Goal: Check status: Check status

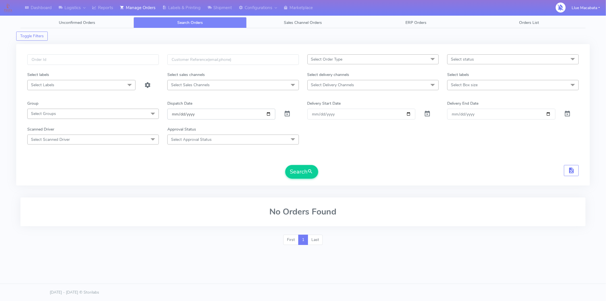
click at [169, 114] on input "[DATE]" at bounding box center [221, 114] width 108 height 11
click at [180, 115] on input "date" at bounding box center [221, 114] width 108 height 11
click at [193, 115] on input "date" at bounding box center [221, 114] width 108 height 11
drag, startPoint x: 32, startPoint y: 58, endPoint x: 50, endPoint y: 63, distance: 19.1
click at [32, 59] on input "text" at bounding box center [93, 59] width 132 height 11
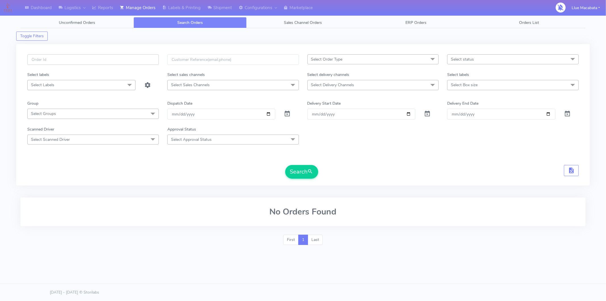
paste input "1627169"
type input "1627169"
click at [293, 173] on button "Search" at bounding box center [301, 172] width 33 height 14
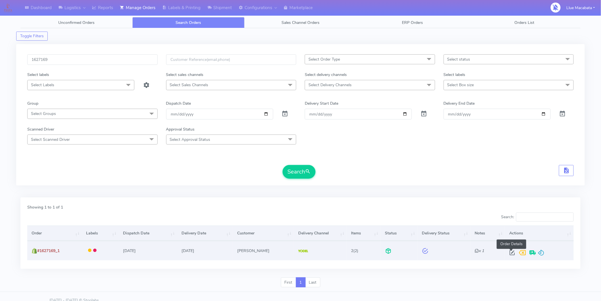
click at [513, 251] on span at bounding box center [513, 253] width 10 height 5
select select "5"
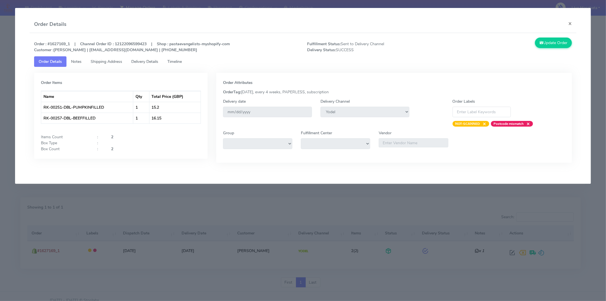
drag, startPoint x: 191, startPoint y: 67, endPoint x: 186, endPoint y: 65, distance: 6.2
click at [190, 67] on tab "Order Items Name Qty Total Price (GBP) RK-00251-DBL-PUMPKINFILLED 1 15.2 RK-002…" at bounding box center [303, 119] width 538 height 104
click at [182, 64] on span "Timeline" at bounding box center [174, 61] width 14 height 5
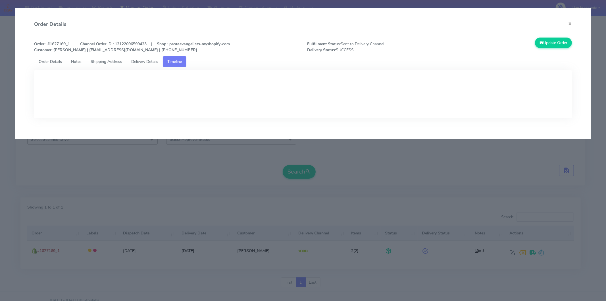
click at [158, 61] on span "Delivery Details" at bounding box center [144, 61] width 27 height 5
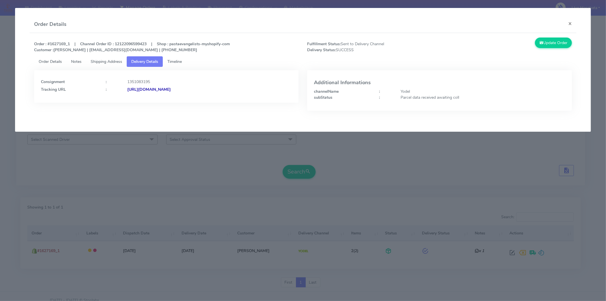
click at [171, 88] on strong "[URL][DOMAIN_NAME]" at bounding box center [148, 89] width 43 height 5
click at [162, 115] on div "Consignment : 1351083195 Tracking URL : [URL][DOMAIN_NAME]" at bounding box center [166, 94] width 273 height 49
drag, startPoint x: 50, startPoint y: 44, endPoint x: 64, endPoint y: 45, distance: 13.4
click at [65, 42] on strong "Order : #1627169_1 | Channel Order ID : 12122096599423 | Shop : pastaevangelist…" at bounding box center [132, 46] width 196 height 11
copy strong "162716"
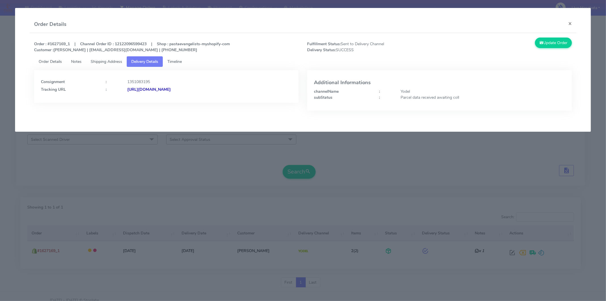
drag, startPoint x: 65, startPoint y: 25, endPoint x: 64, endPoint y: 41, distance: 16.3
click at [66, 25] on div "Order Details ×" at bounding box center [303, 24] width 547 height 17
drag, startPoint x: 50, startPoint y: 44, endPoint x: 68, endPoint y: 44, distance: 18.2
click at [67, 43] on strong "Order : #1627169_1 | Channel Order ID : 12122096599423 | Shop : pastaevangelist…" at bounding box center [132, 46] width 196 height 11
copy strong "1627169"
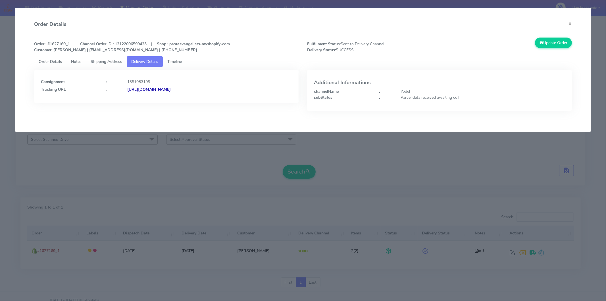
click at [148, 216] on modal-container "Order Details × Order : #1627169_1 | Channel Order ID : 12122096599423 | Shop :…" at bounding box center [303, 150] width 606 height 301
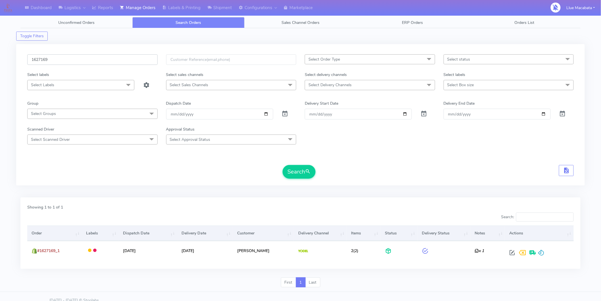
click at [51, 57] on input "1627169" at bounding box center [92, 59] width 130 height 11
paste input "5562"
type input "1625562"
click at [296, 168] on button "Search" at bounding box center [299, 172] width 33 height 14
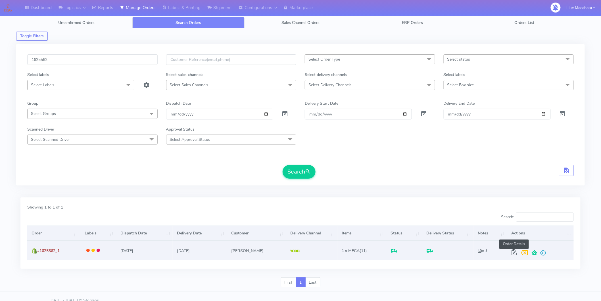
click at [513, 251] on span at bounding box center [515, 253] width 10 height 5
select select "5"
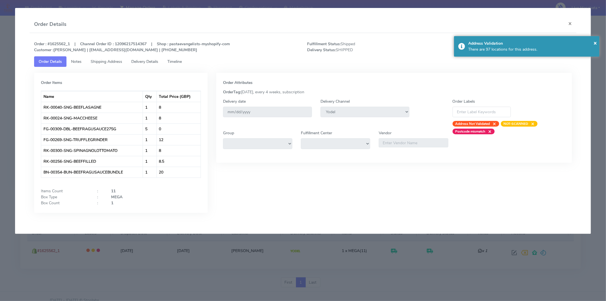
click at [176, 65] on link "Timeline" at bounding box center [175, 61] width 24 height 11
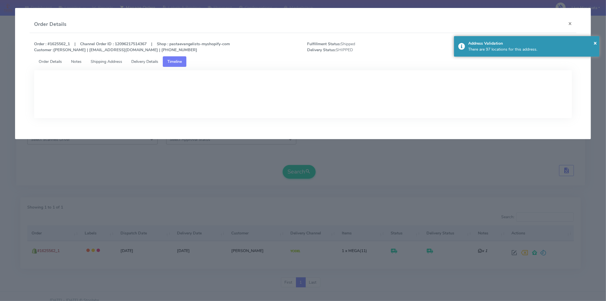
click at [145, 63] on span "Delivery Details" at bounding box center [144, 61] width 27 height 5
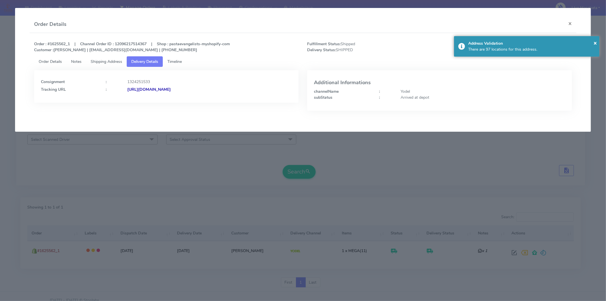
click at [171, 90] on strong "[URL][DOMAIN_NAME]" at bounding box center [148, 89] width 43 height 5
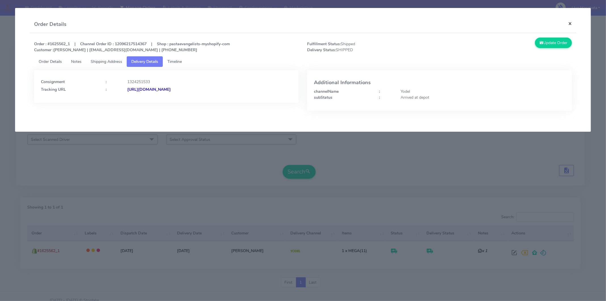
click at [569, 23] on button "×" at bounding box center [570, 23] width 13 height 15
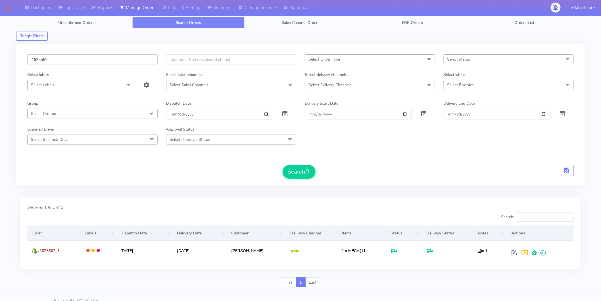
click at [68, 58] on input "1625562" at bounding box center [92, 59] width 130 height 11
paste input "7210"
type input "1627210"
drag, startPoint x: 304, startPoint y: 168, endPoint x: 297, endPoint y: 169, distance: 7.7
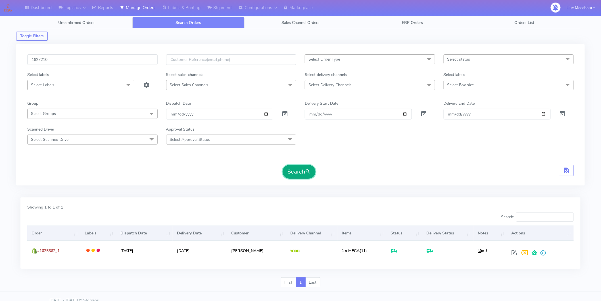
click at [304, 168] on button "Search" at bounding box center [299, 172] width 33 height 14
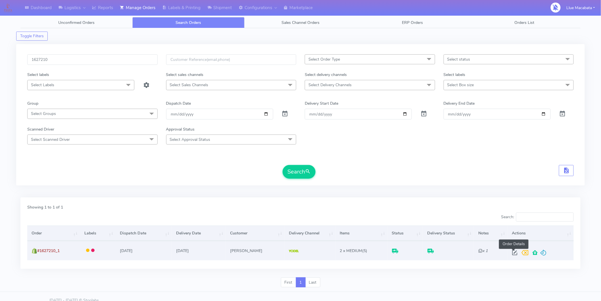
click at [515, 251] on span at bounding box center [515, 253] width 10 height 5
select select "5"
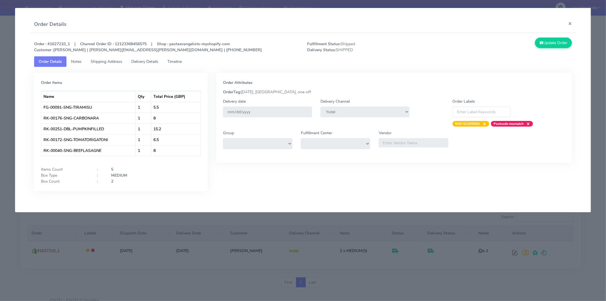
click at [151, 62] on span "Delivery Details" at bounding box center [144, 61] width 27 height 5
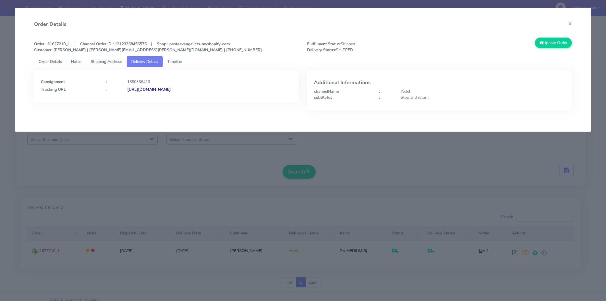
click at [171, 88] on strong "[URL][DOMAIN_NAME]" at bounding box center [148, 89] width 43 height 5
click at [570, 20] on button "×" at bounding box center [570, 23] width 13 height 15
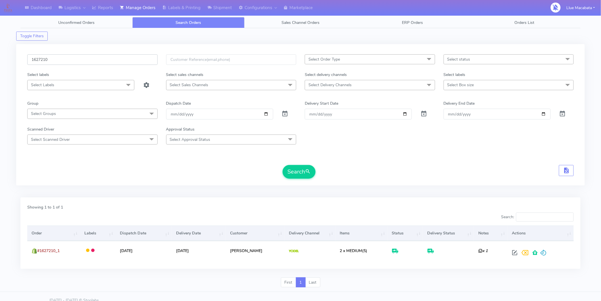
click at [63, 57] on input "1627210" at bounding box center [92, 59] width 130 height 11
paste input "3165"
type input "1623165"
click at [283, 165] on button "Search" at bounding box center [299, 172] width 33 height 14
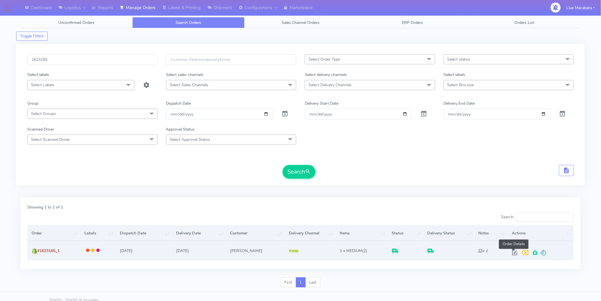
click at [513, 251] on span at bounding box center [515, 253] width 10 height 5
select select "5"
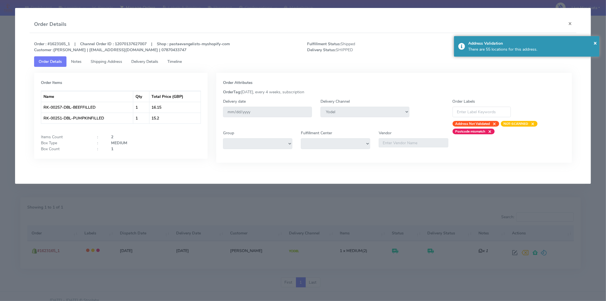
click at [176, 63] on span "Timeline" at bounding box center [174, 61] width 14 height 5
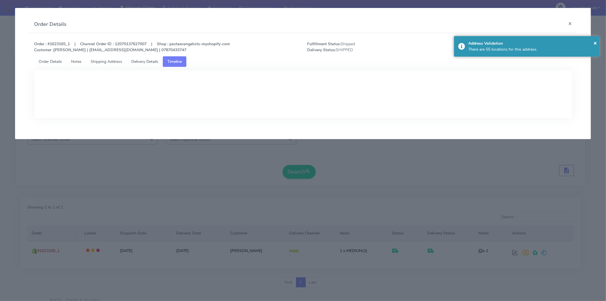
click at [140, 62] on span "Delivery Details" at bounding box center [144, 61] width 27 height 5
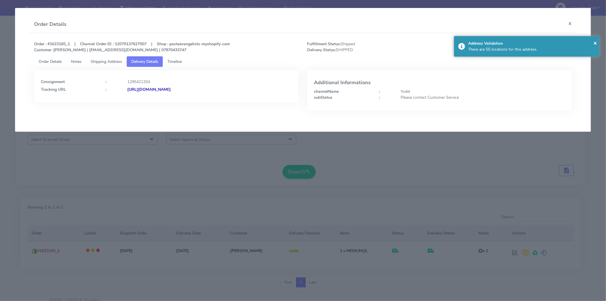
click at [171, 89] on strong "[URL][DOMAIN_NAME]" at bounding box center [148, 89] width 43 height 5
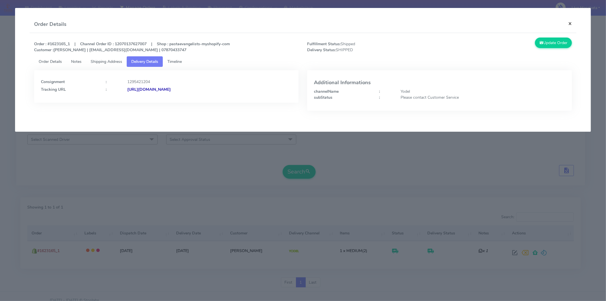
click at [568, 21] on button "×" at bounding box center [570, 23] width 13 height 15
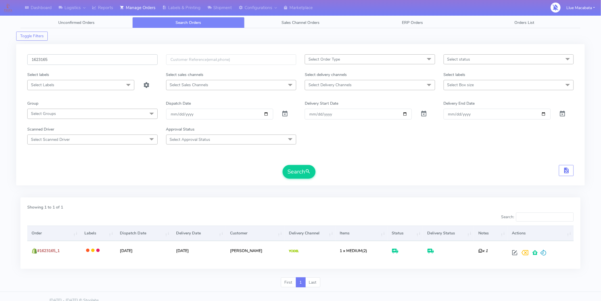
click at [61, 59] on input "1623165" at bounding box center [92, 59] width 130 height 11
paste input "5477"
type input "1625477"
click at [301, 171] on button "Search" at bounding box center [299, 172] width 33 height 14
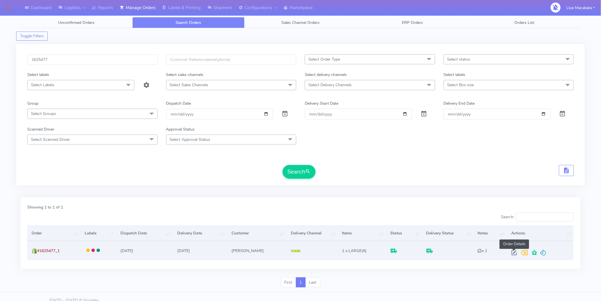
click at [515, 251] on span at bounding box center [514, 253] width 10 height 5
select select "5"
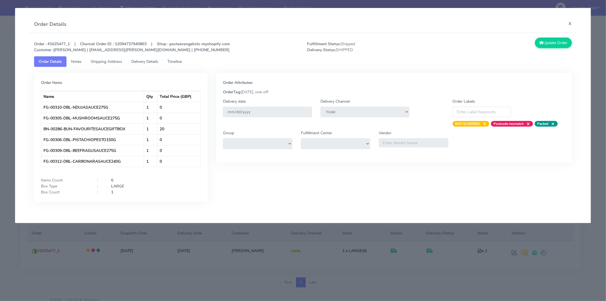
click at [181, 64] on link "Timeline" at bounding box center [175, 61] width 24 height 11
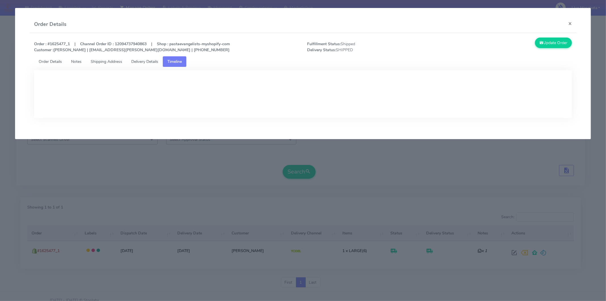
click at [151, 63] on span "Delivery Details" at bounding box center [144, 61] width 27 height 5
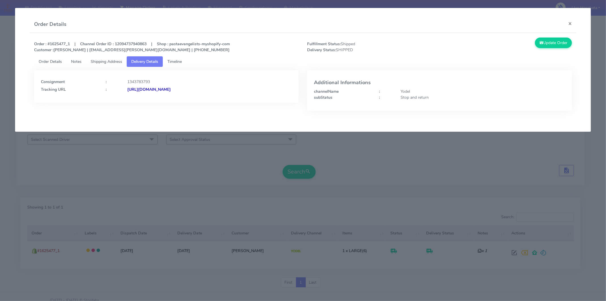
click at [171, 87] on strong "[URL][DOMAIN_NAME]" at bounding box center [148, 89] width 43 height 5
drag, startPoint x: 571, startPoint y: 23, endPoint x: 558, endPoint y: 26, distance: 13.6
click at [571, 24] on button "×" at bounding box center [570, 23] width 13 height 15
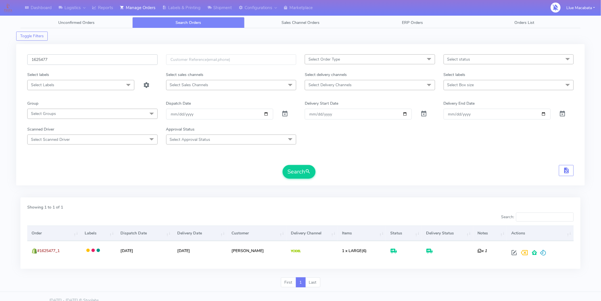
click at [54, 59] on input "1625477" at bounding box center [92, 59] width 130 height 11
paste input "6953"
type input "1626953"
click at [292, 170] on button "Search" at bounding box center [299, 172] width 33 height 14
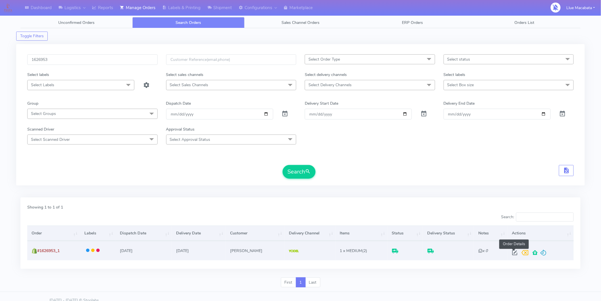
click at [511, 252] on span at bounding box center [515, 253] width 10 height 5
select select "5"
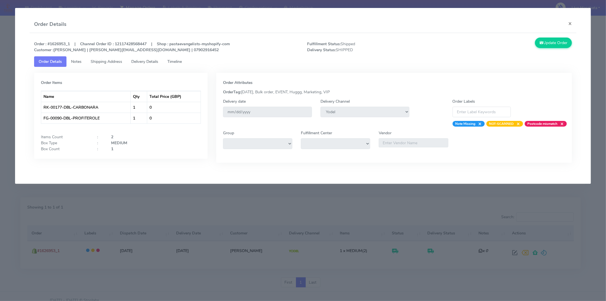
click at [171, 63] on span "Timeline" at bounding box center [174, 61] width 14 height 5
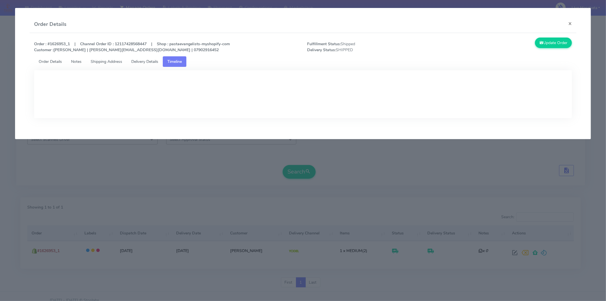
click at [144, 64] on link "Delivery Details" at bounding box center [145, 61] width 36 height 11
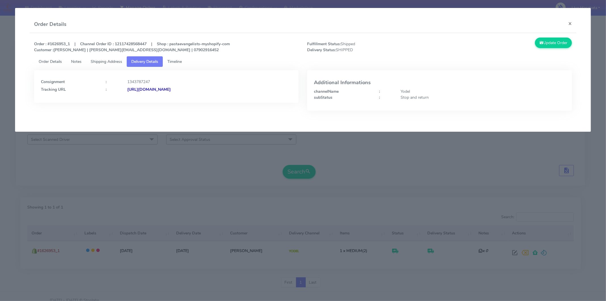
click at [171, 90] on strong "[URL][DOMAIN_NAME]" at bounding box center [148, 89] width 43 height 5
click at [564, 22] on div "Order Details ×" at bounding box center [303, 24] width 547 height 17
click at [568, 23] on button "×" at bounding box center [570, 23] width 13 height 15
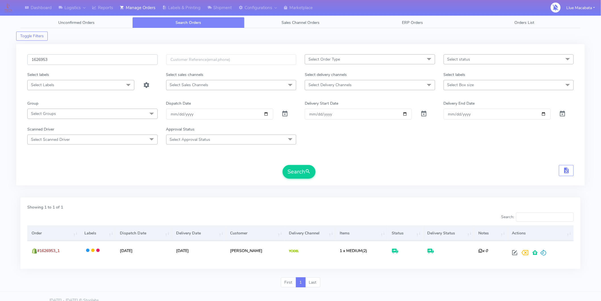
drag, startPoint x: 80, startPoint y: 63, endPoint x: 7, endPoint y: 59, distance: 72.9
click at [9, 59] on div "Dashboard Logistics [GEOGRAPHIC_DATA] Logistics Reports Manage Orders Labels & …" at bounding box center [300, 150] width 601 height 281
paste input "7741"
type input "1627741"
click at [305, 168] on button "Search" at bounding box center [299, 172] width 33 height 14
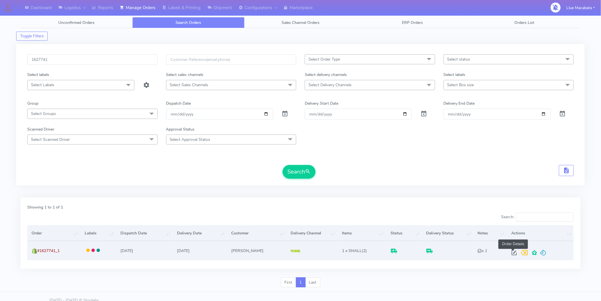
click at [512, 251] on span at bounding box center [515, 253] width 10 height 5
select select "5"
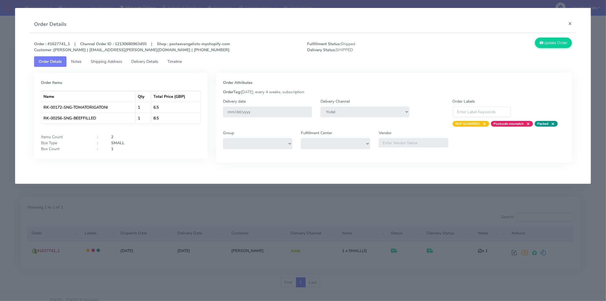
click at [180, 61] on span "Timeline" at bounding box center [174, 61] width 14 height 5
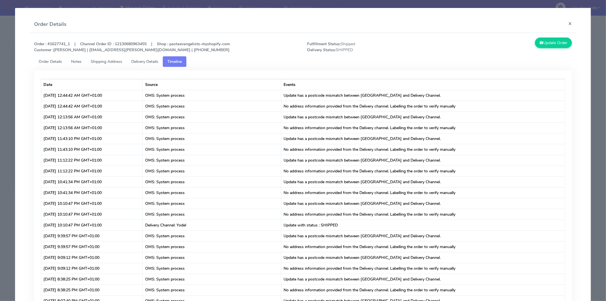
click at [147, 61] on span "Delivery Details" at bounding box center [144, 61] width 27 height 5
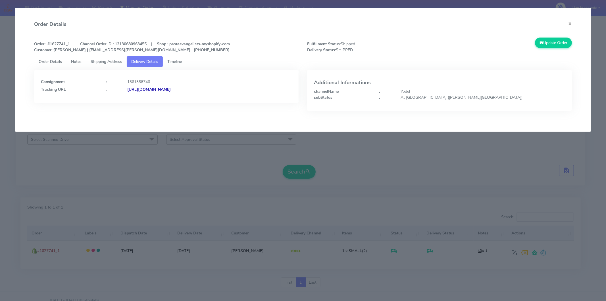
click at [171, 89] on strong "[URL][DOMAIN_NAME]" at bounding box center [148, 89] width 43 height 5
